Goal: Find specific page/section: Find specific page/section

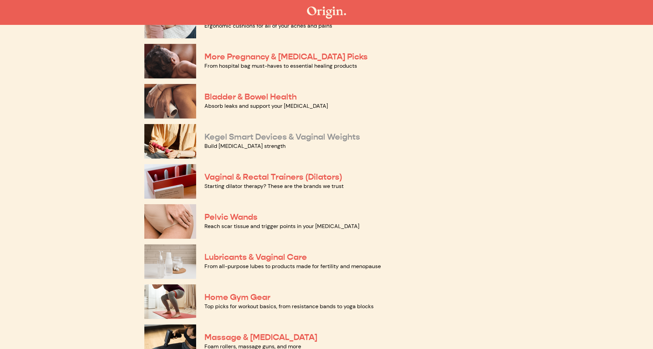
scroll to position [158, 0]
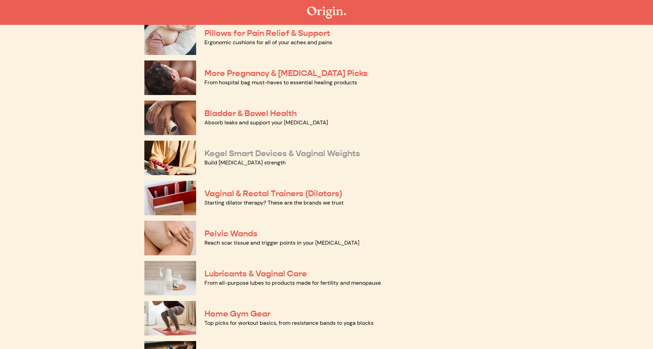
click at [318, 153] on link "Kegel Smart Devices & Vaginal Weights" at bounding box center [283, 153] width 156 height 10
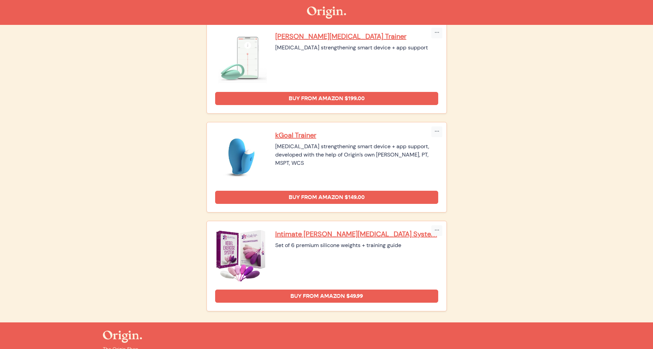
scroll to position [129, 0]
